Goal: Task Accomplishment & Management: Complete application form

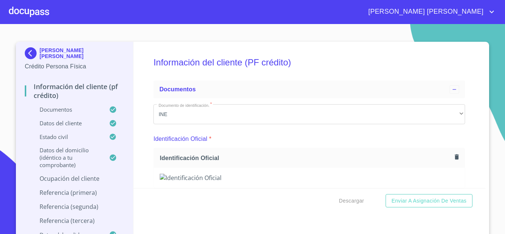
scroll to position [7, 0]
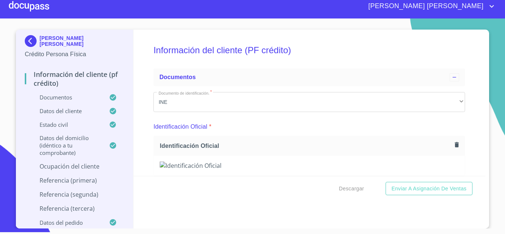
click at [31, 11] on div at bounding box center [29, 6] width 40 height 24
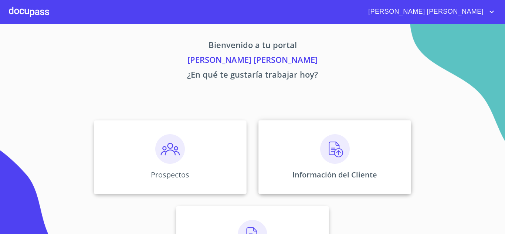
click at [325, 149] on img at bounding box center [335, 149] width 30 height 30
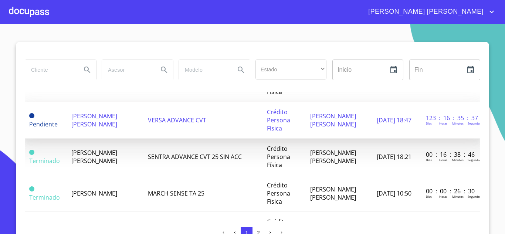
scroll to position [222, 0]
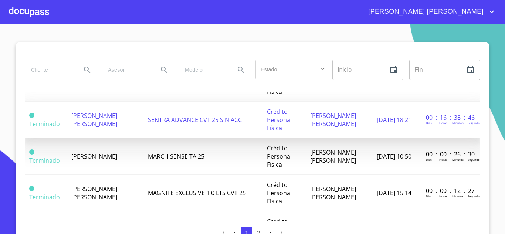
click at [87, 128] on span "[PERSON_NAME] [PERSON_NAME]" at bounding box center [94, 120] width 46 height 16
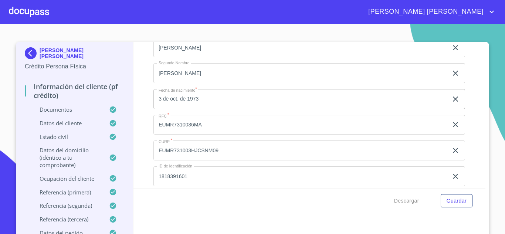
scroll to position [1258, 0]
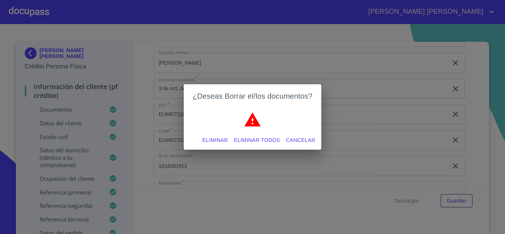
click at [218, 138] on span "Eliminar" at bounding box center [215, 140] width 26 height 9
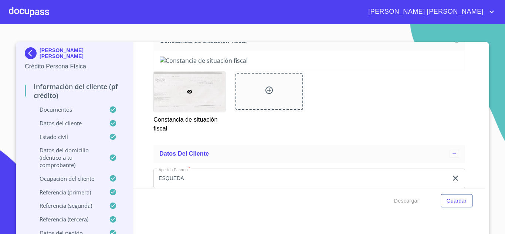
click at [493, 120] on section "[PERSON_NAME] [PERSON_NAME] Crédito Persona Física Información del cliente (PF …" at bounding box center [252, 129] width 505 height 210
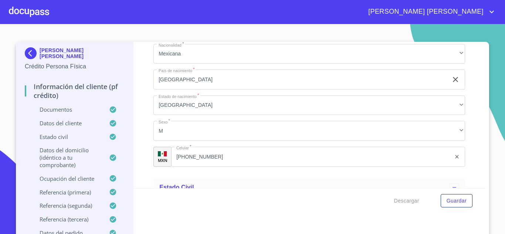
scroll to position [1591, 0]
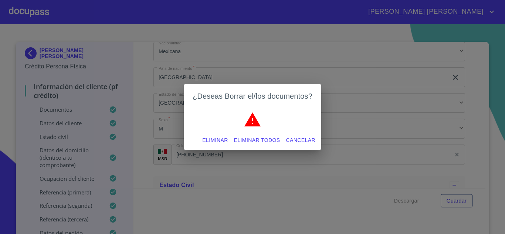
click at [221, 140] on span "Eliminar" at bounding box center [215, 140] width 26 height 9
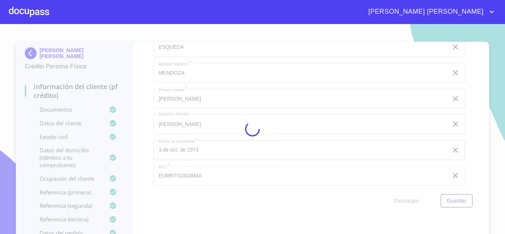
click at [491, 133] on div at bounding box center [252, 129] width 505 height 210
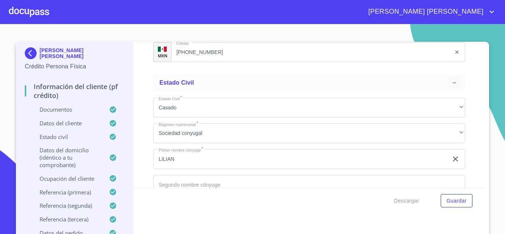
scroll to position [1887, 0]
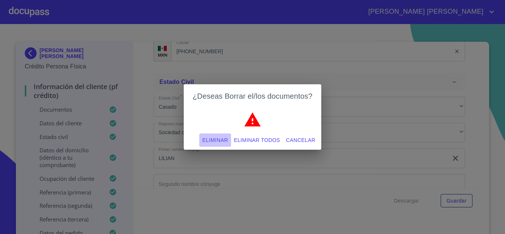
click at [218, 141] on span "Eliminar" at bounding box center [215, 140] width 26 height 9
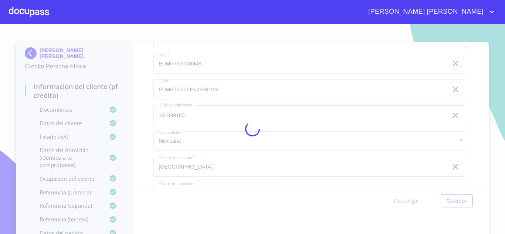
click at [491, 127] on div at bounding box center [252, 129] width 505 height 210
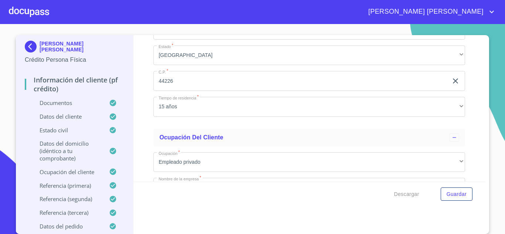
scroll to position [2590, 0]
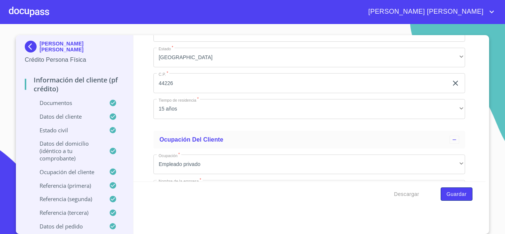
click at [452, 198] on span "Guardar" at bounding box center [457, 194] width 20 height 9
